Goal: Task Accomplishment & Management: Use online tool/utility

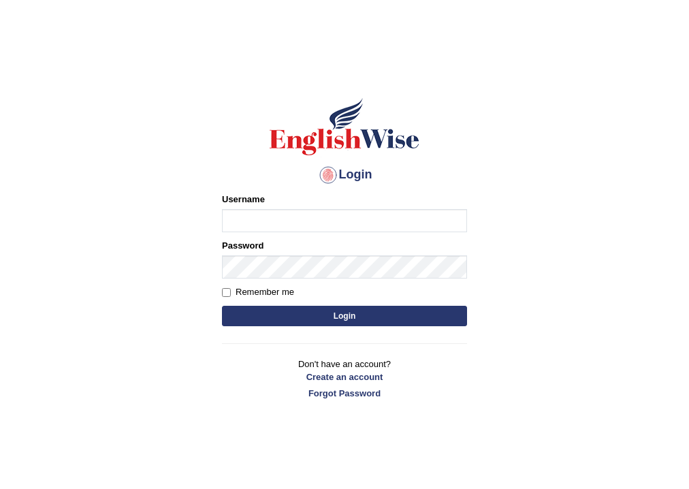
type input "a"
type input "n"
type input "andy_parramatta"
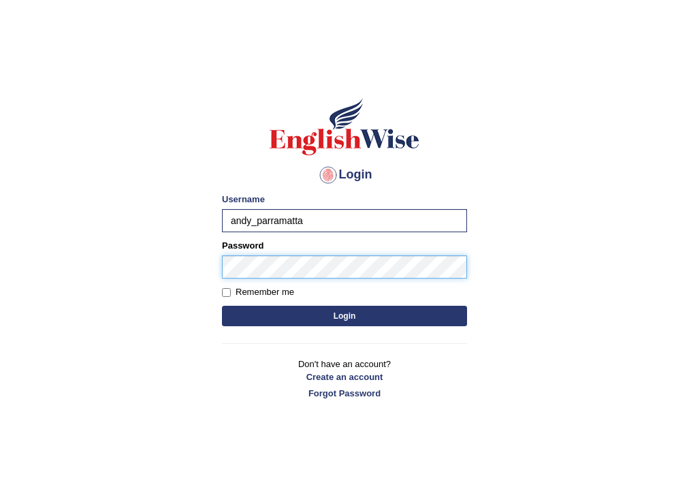
click at [222, 306] on button "Login" at bounding box center [344, 316] width 245 height 20
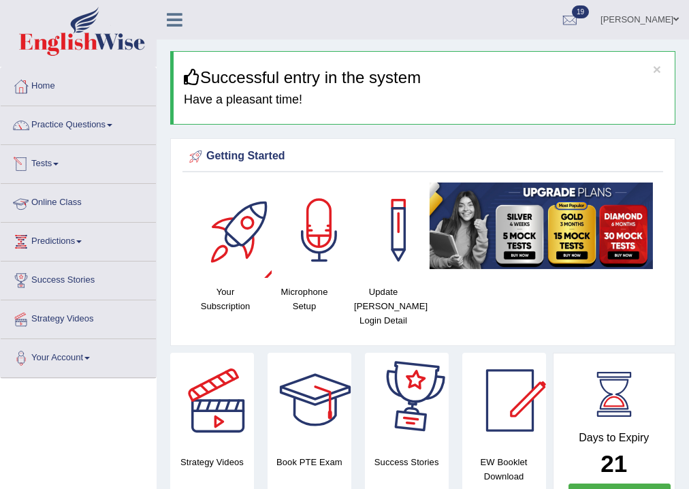
click at [107, 138] on link "Practice Questions" at bounding box center [78, 123] width 155 height 34
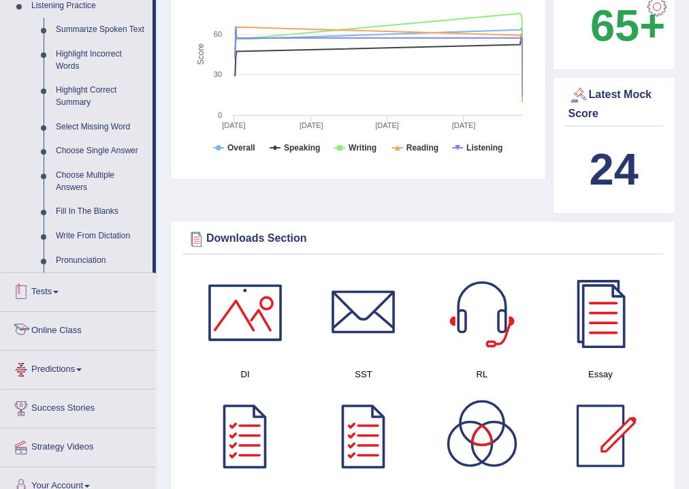
click at [78, 283] on link "Tests" at bounding box center [78, 290] width 155 height 34
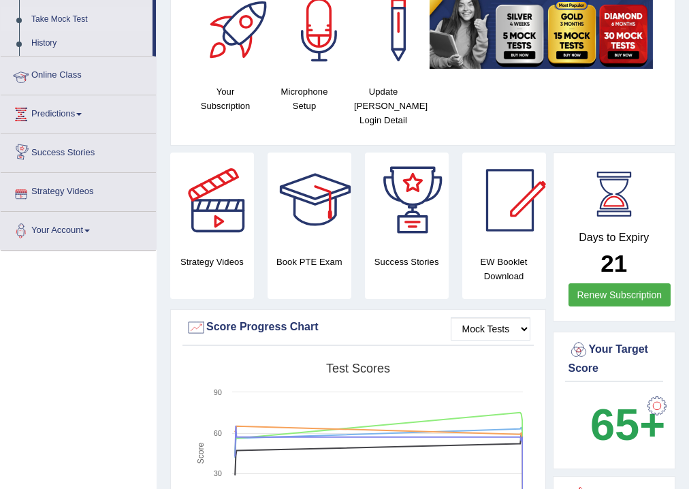
scroll to position [151, 0]
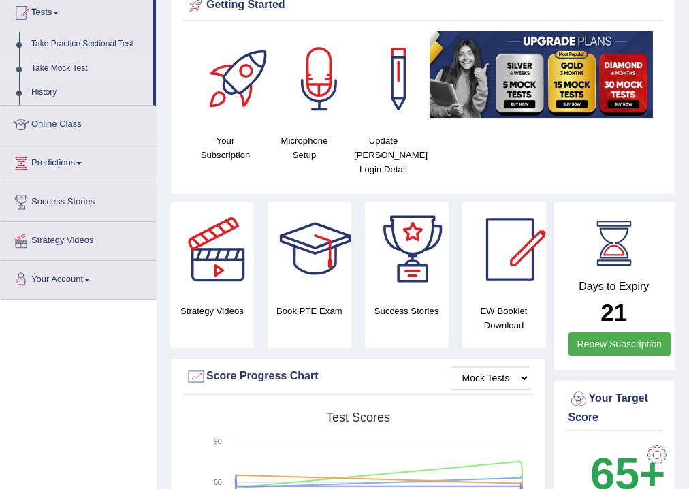
click at [76, 65] on link "Take Mock Test" at bounding box center [88, 69] width 127 height 25
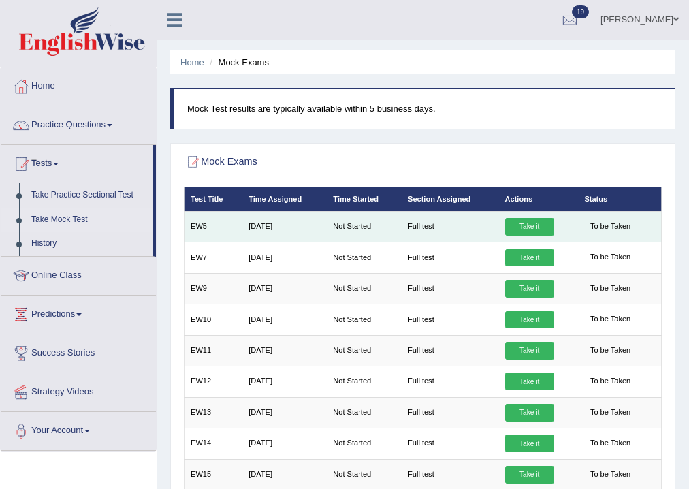
click at [516, 221] on link "Take it" at bounding box center [529, 227] width 49 height 18
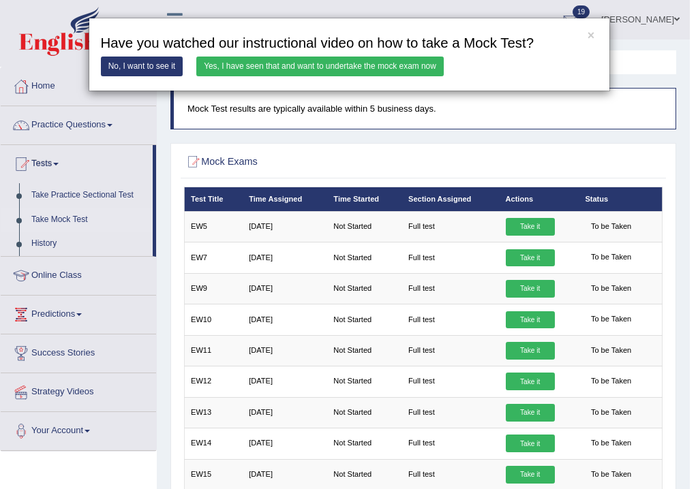
click at [376, 76] on div "× Have you watched our instructional video on how to take a Mock Test? No, I wa…" at bounding box center [349, 55] width 521 height 74
click at [384, 69] on link "Yes, I have seen that and want to undertake the mock exam now" at bounding box center [319, 67] width 247 height 20
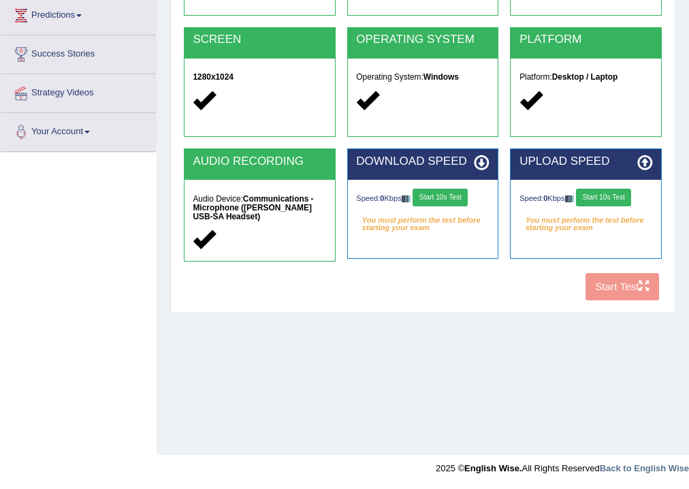
click at [441, 194] on button "Start 10s Test" at bounding box center [440, 198] width 55 height 18
click at [619, 193] on div "Speed: 0 Kbps Start 10s Test" at bounding box center [586, 199] width 133 height 20
click at [619, 193] on button "Start 10s Test" at bounding box center [603, 198] width 55 height 18
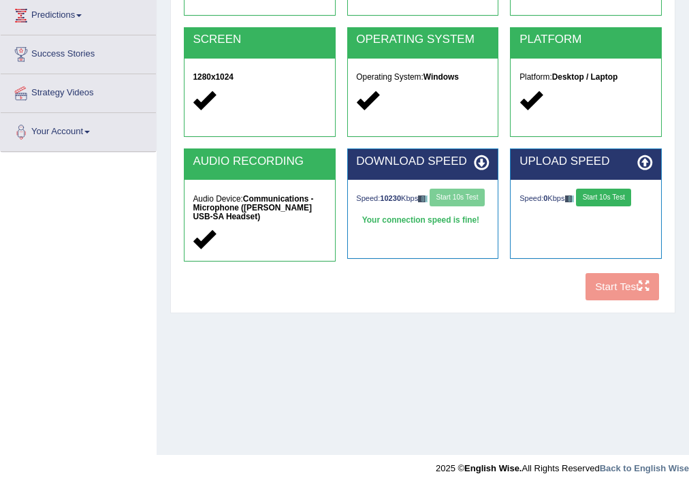
click at [619, 193] on button "Start 10s Test" at bounding box center [603, 198] width 55 height 18
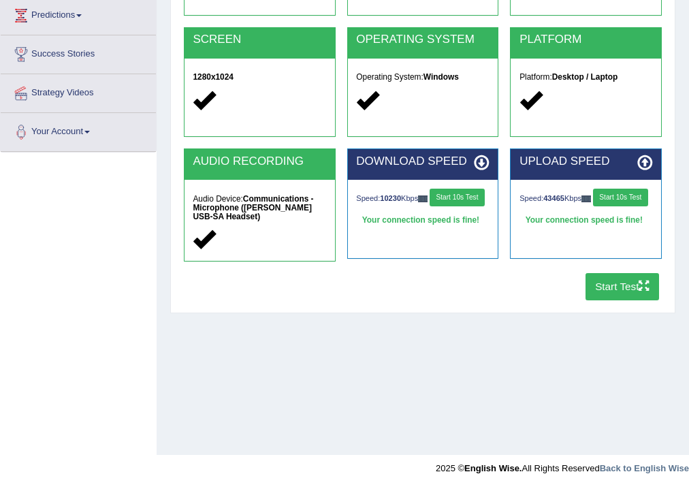
click at [634, 281] on button "Start Test" at bounding box center [623, 286] width 74 height 27
click at [478, 332] on div "Home Exams Exam Requirements System Requirements Test COOKIES Cookies Enabled J…" at bounding box center [423, 114] width 533 height 681
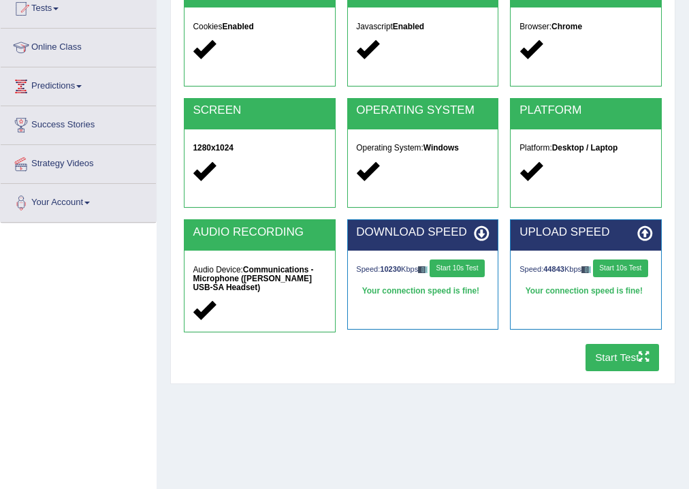
scroll to position [63, 0]
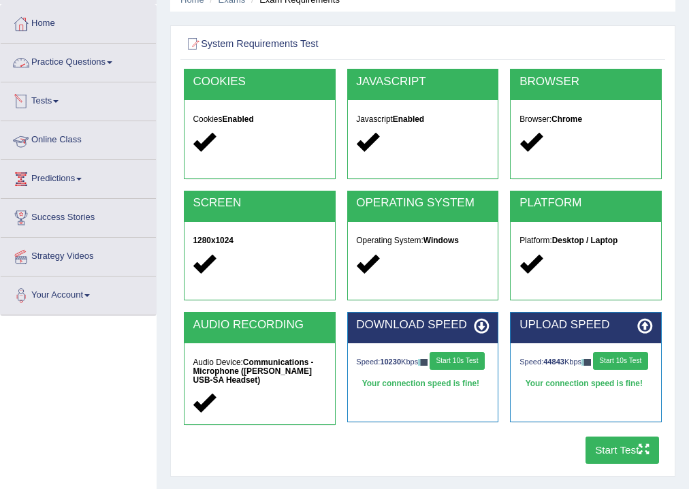
click at [44, 101] on link "Tests" at bounding box center [78, 99] width 155 height 34
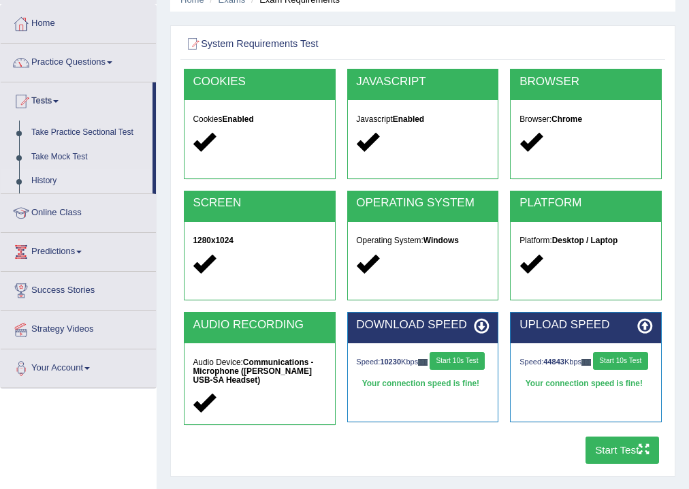
click at [44, 177] on link "History" at bounding box center [88, 181] width 127 height 25
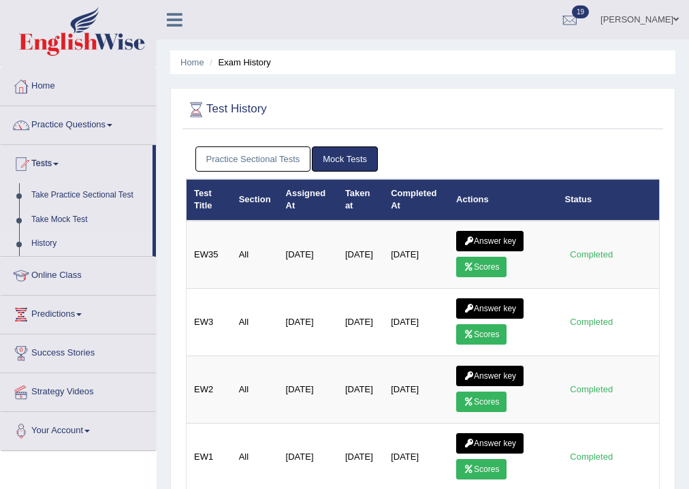
click at [290, 170] on link "Practice Sectional Tests" at bounding box center [254, 158] width 116 height 25
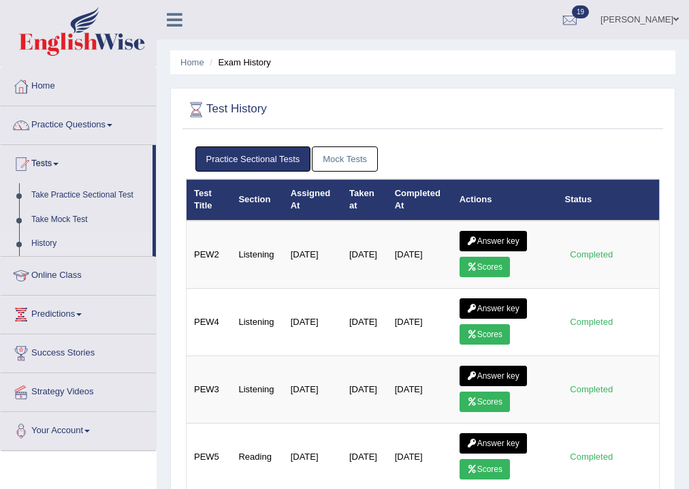
click at [338, 158] on link "Mock Tests" at bounding box center [345, 158] width 66 height 25
